Goal: Obtain resource: Download file/media

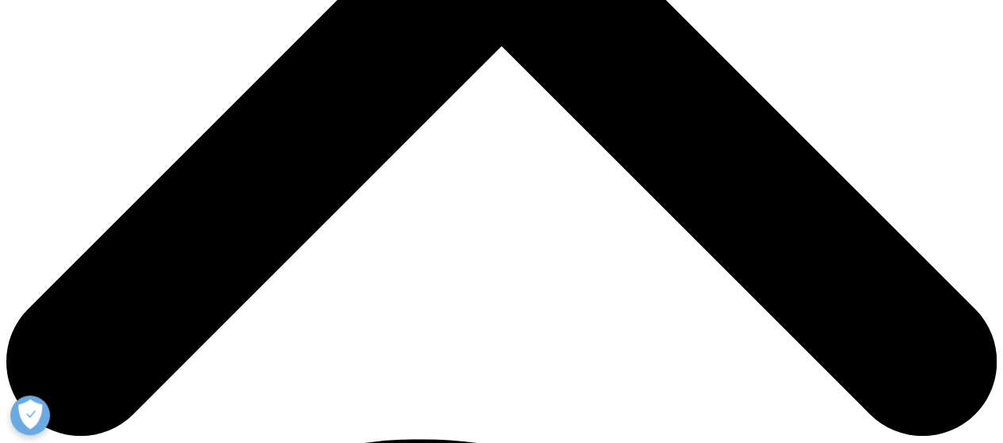
scroll to position [555, 0]
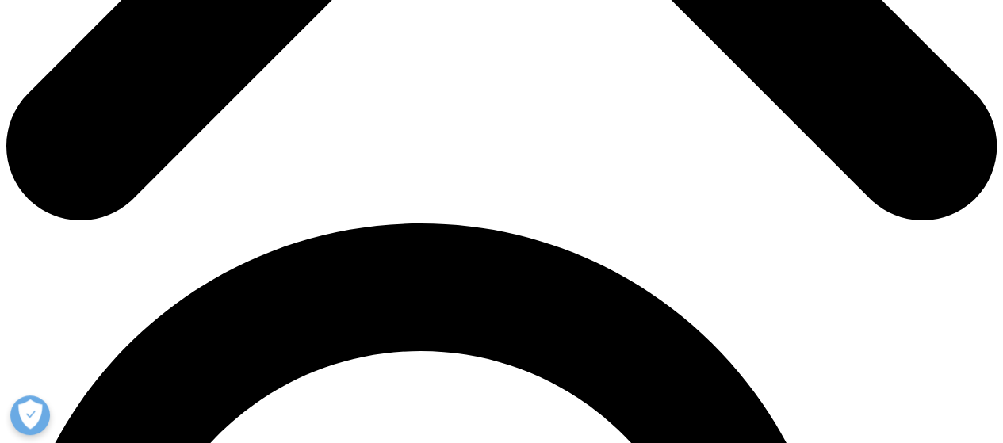
type input "Shreya"
type input "[PERSON_NAME]"
select select "[GEOGRAPHIC_DATA]"
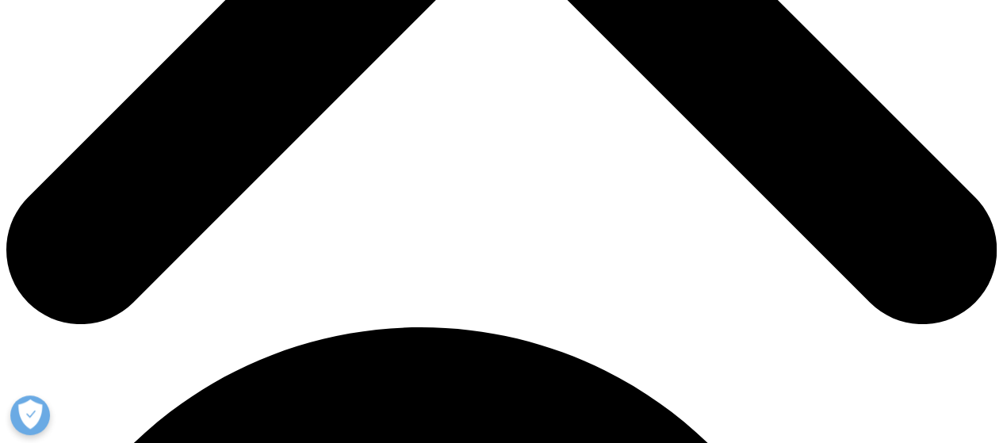
scroll to position [714, 0]
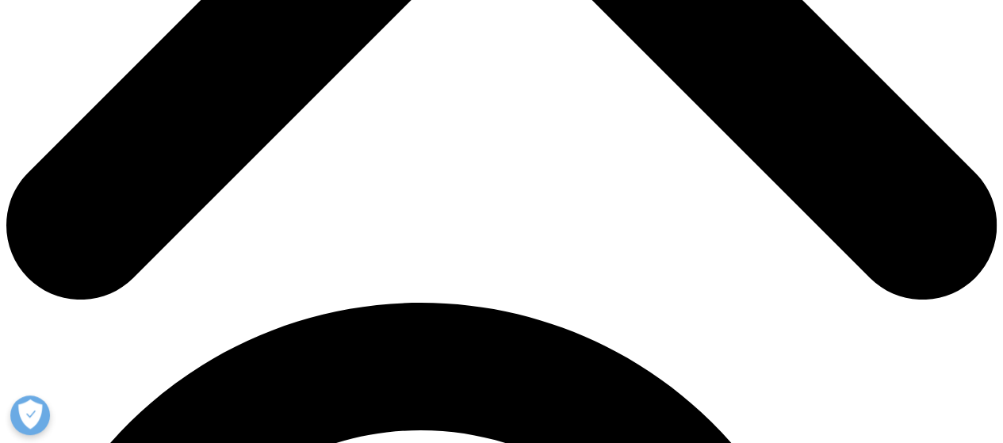
type input "S"
type input "[EMAIL_ADDRESS][DOMAIN_NAME]"
type input "Research Manager"
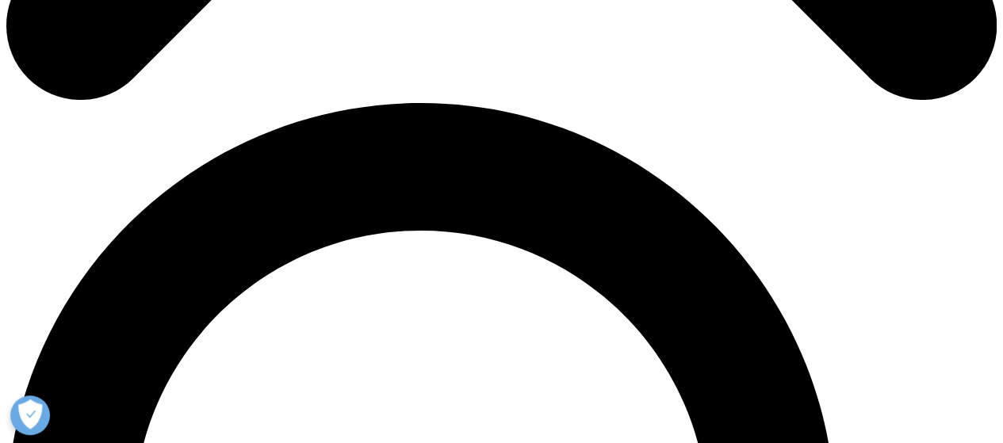
scroll to position [952, 0]
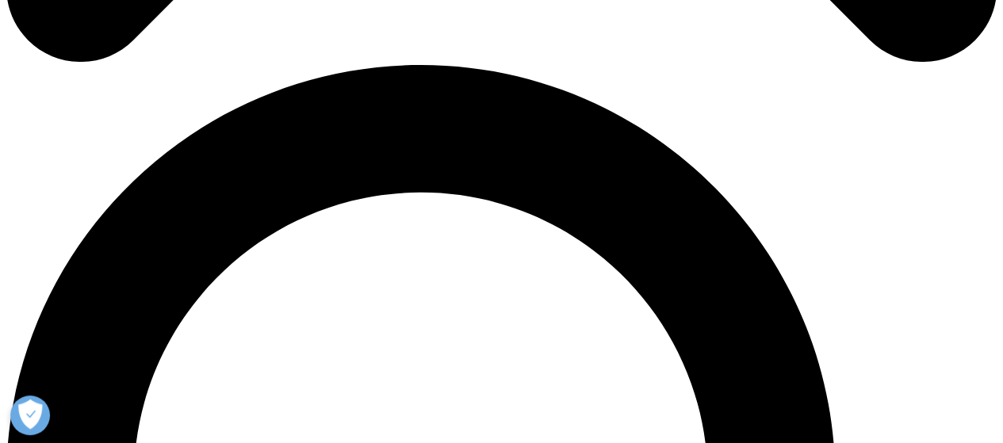
type input "[PERSON_NAME] Research"
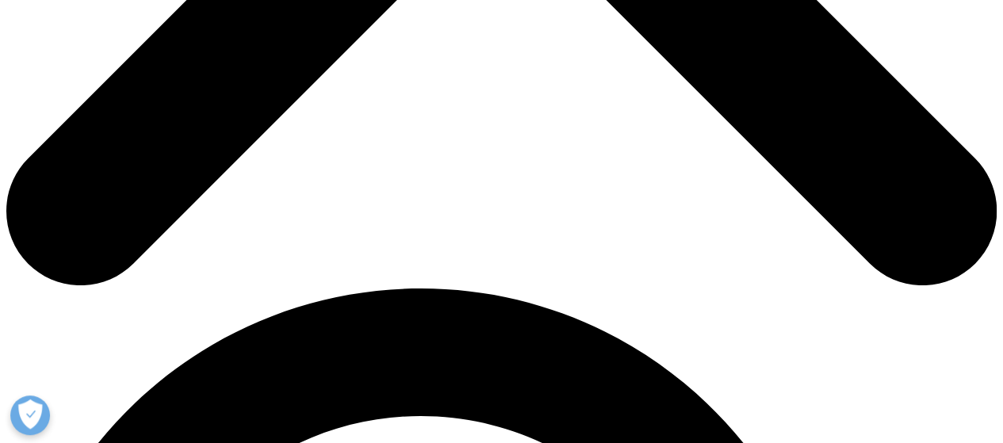
scroll to position [665, 0]
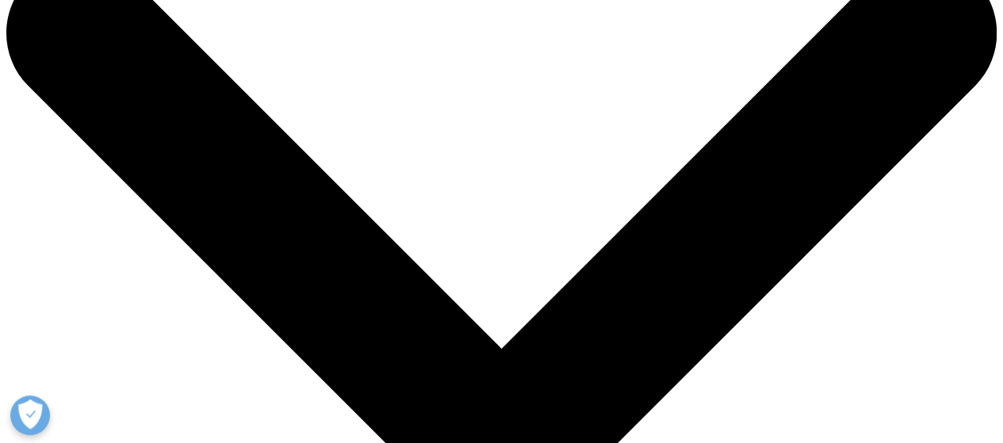
scroll to position [0, 0]
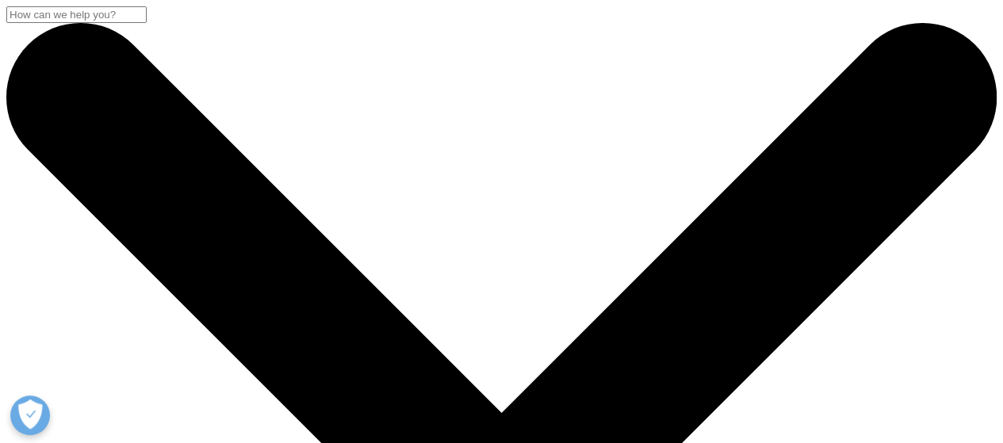
click at [147, 23] on input "Search" at bounding box center [76, 14] width 140 height 17
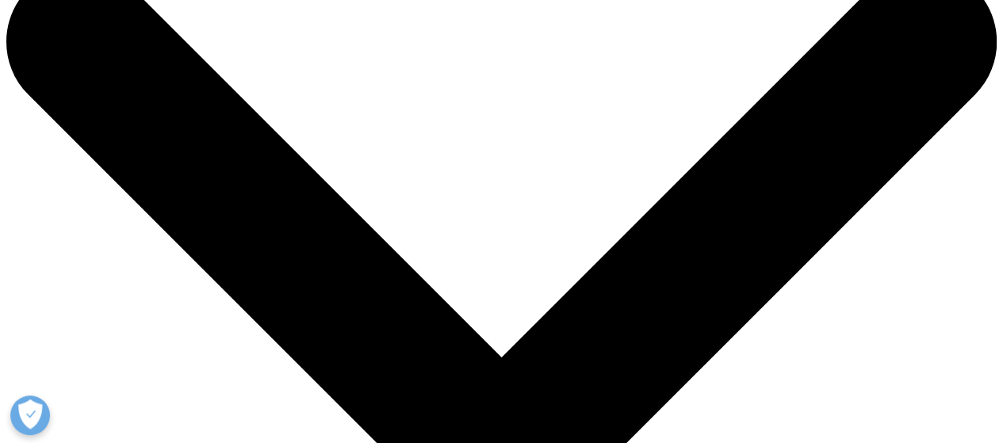
scroll to position [79, 0]
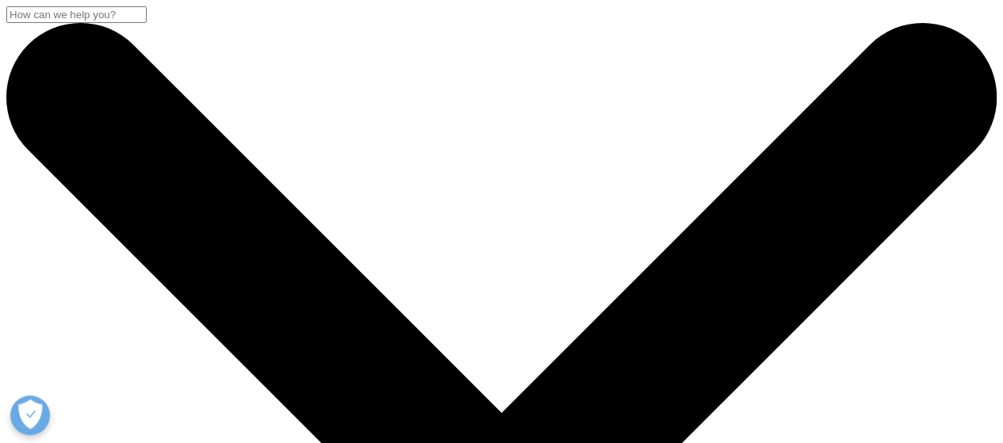
click at [147, 23] on input "Search" at bounding box center [76, 14] width 140 height 17
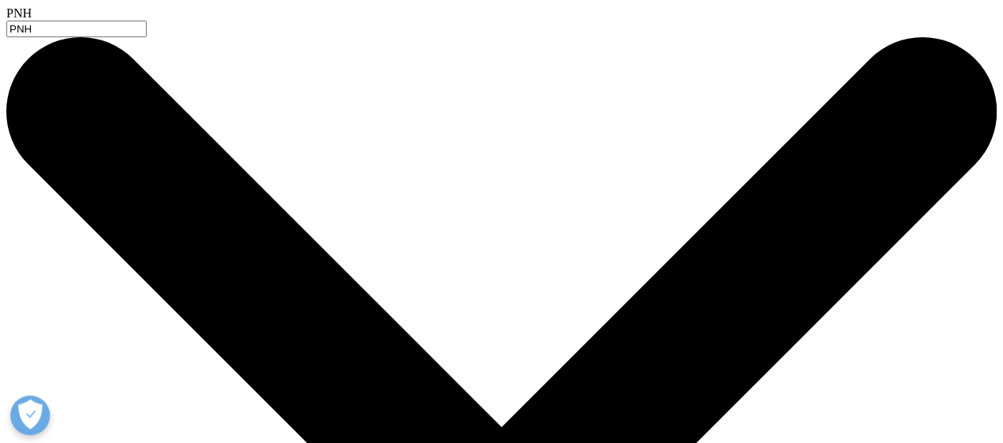
type input "PNH"
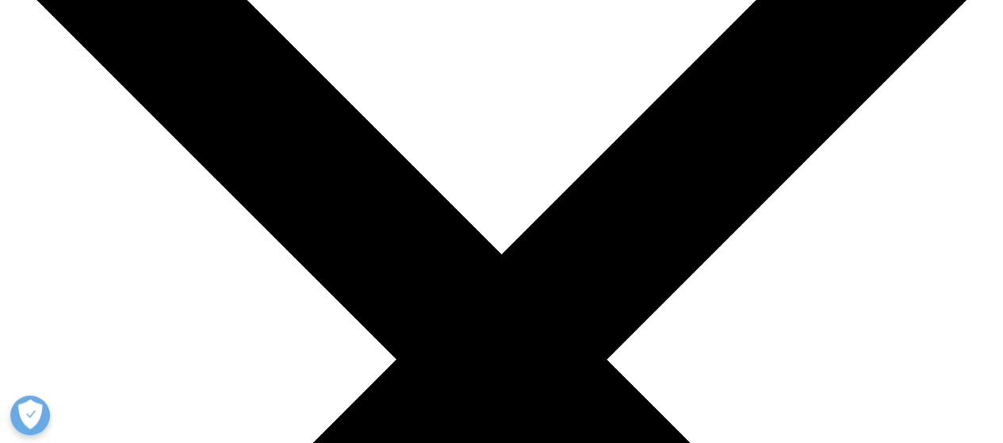
scroll to position [397, 0]
